Goal: Task Accomplishment & Management: Use online tool/utility

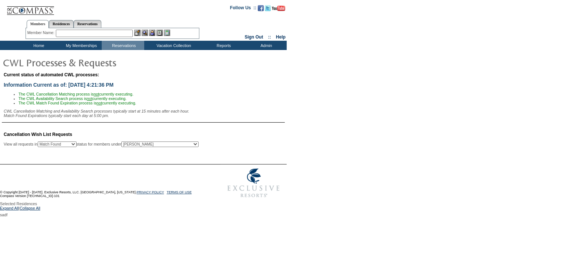
select select "50"
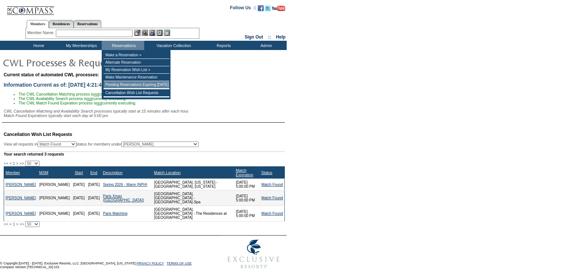
click at [132, 84] on td "Pending Reservations Expiring [DATE]" at bounding box center [137, 84] width 66 height 7
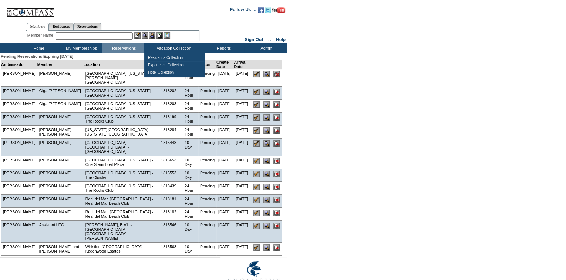
click at [70, 36] on input "text" at bounding box center [94, 35] width 77 height 7
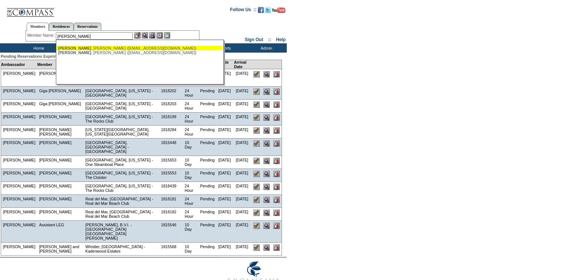
drag, startPoint x: 109, startPoint y: 47, endPoint x: 123, endPoint y: 45, distance: 14.2
click at [109, 47] on div "[PERSON_NAME] ([EMAIL_ADDRESS][DOMAIN_NAME])" at bounding box center [139, 48] width 163 height 4
type input "[PERSON_NAME] ([EMAIL_ADDRESS][DOMAIN_NAME])"
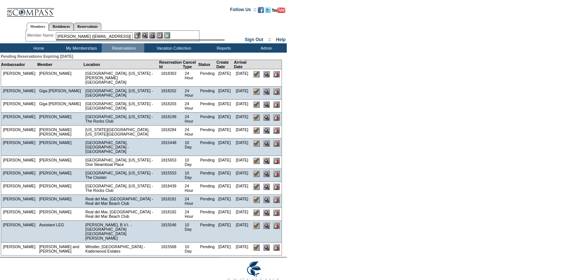
click at [154, 36] on img at bounding box center [152, 35] width 6 height 6
click at [146, 34] on img at bounding box center [145, 35] width 6 height 6
